Goal: Find specific page/section: Find specific page/section

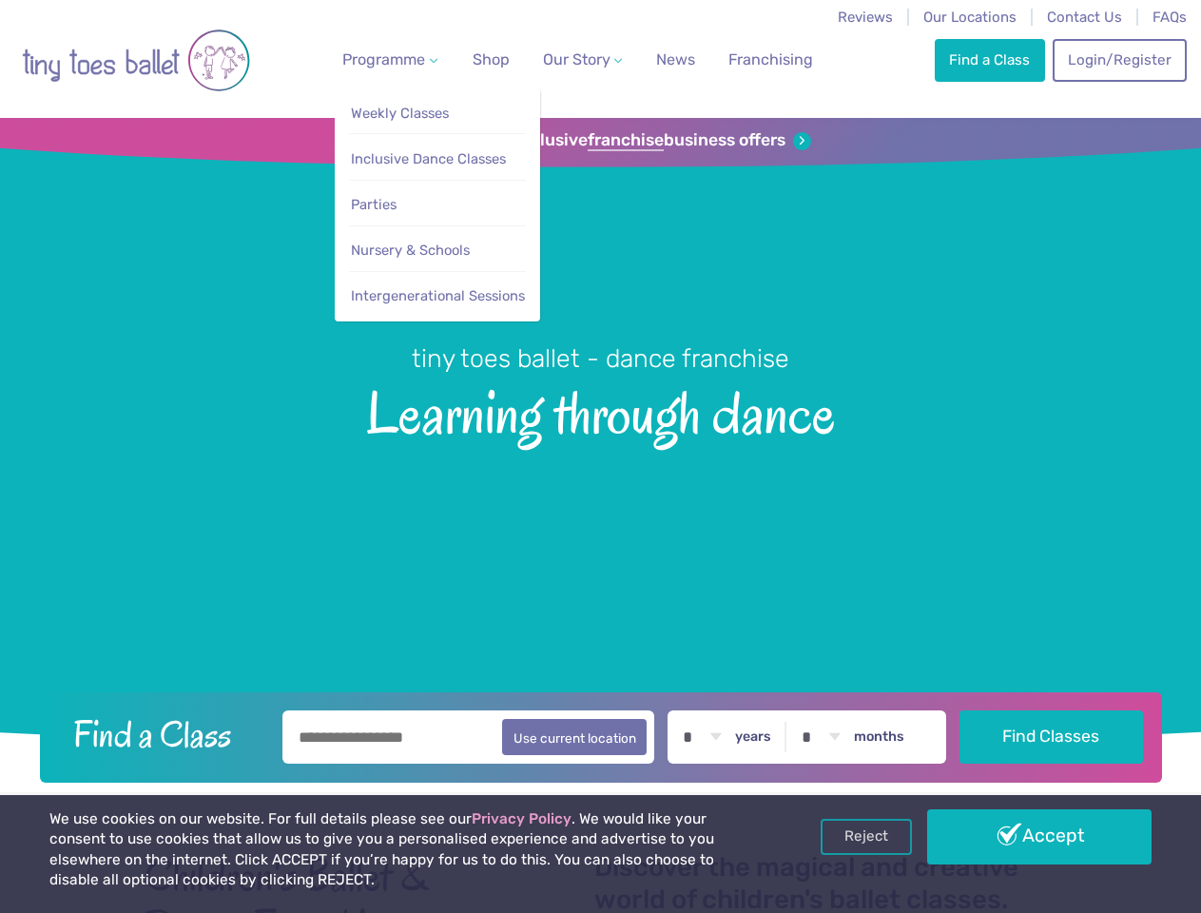
click at [386, 59] on span "Programme" at bounding box center [383, 59] width 83 height 18
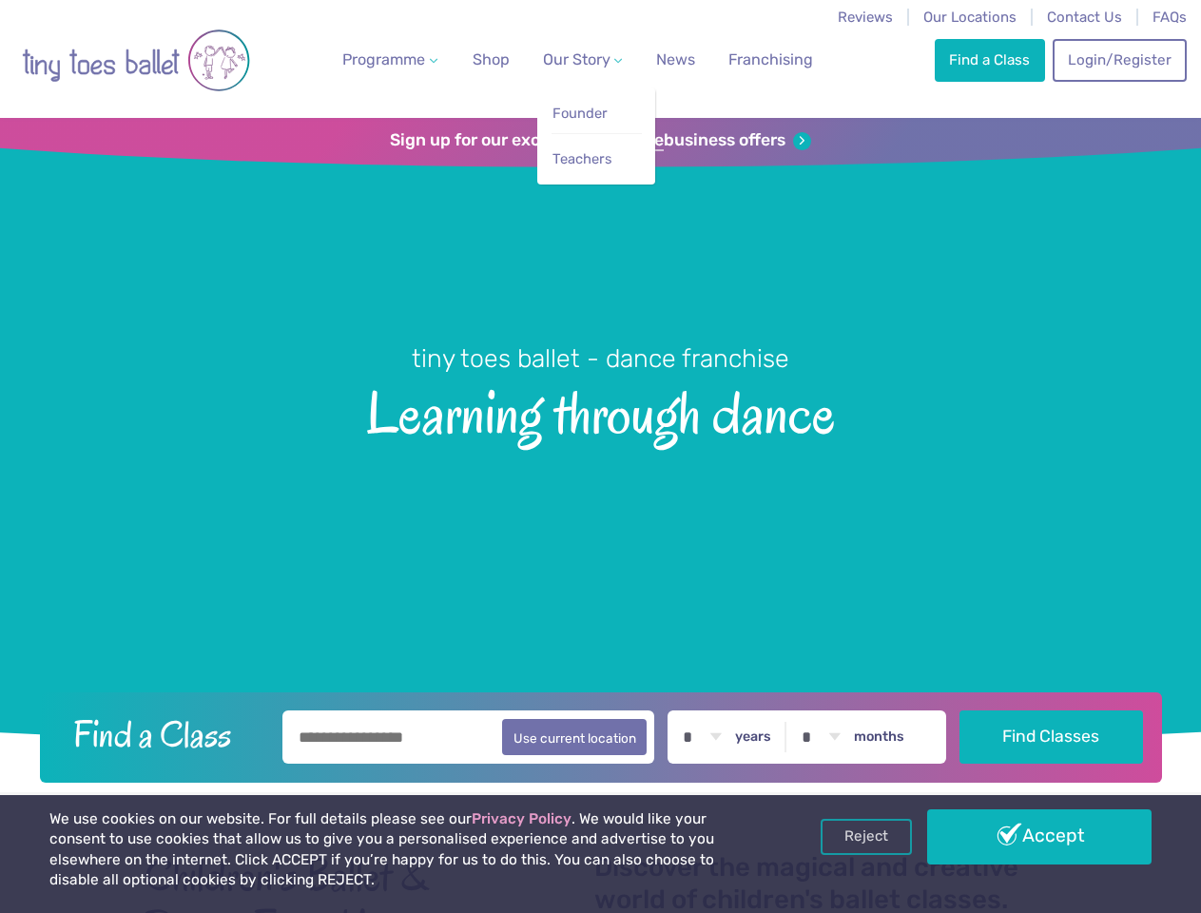
click at [566, 59] on span "Our Story" at bounding box center [577, 59] width 68 height 18
click at [600, 141] on li "Teachers" at bounding box center [597, 154] width 90 height 43
click at [600, 734] on button "Use current location" at bounding box center [575, 737] width 146 height 36
type input "**********"
click at [866, 837] on link "Reject" at bounding box center [866, 837] width 91 height 36
